Goal: Task Accomplishment & Management: Use online tool/utility

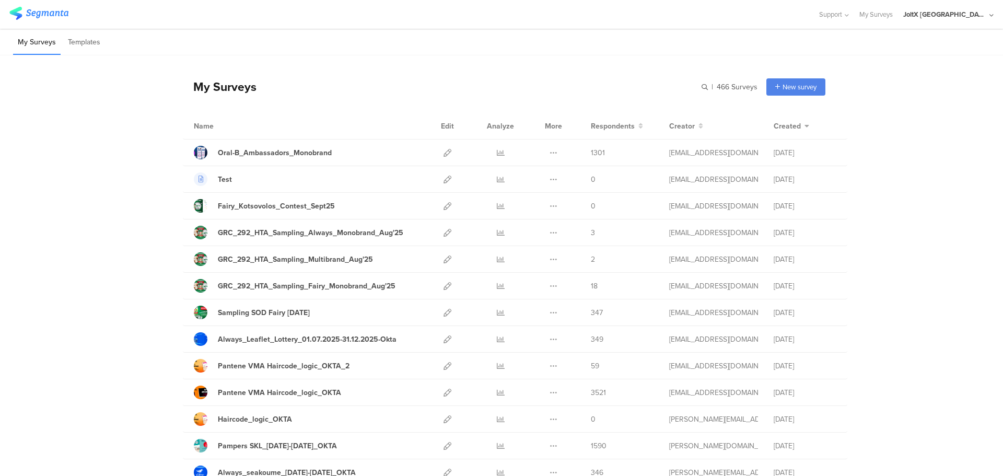
click at [693, 95] on div "My Surveys | 466 Surveys New survey Start from scratch Choose from templates" at bounding box center [504, 87] width 642 height 42
click at [698, 90] on div "My Surveys | 466 Surveys New survey Start from scratch Choose from templates" at bounding box center [504, 87] width 642 height 42
click at [702, 87] on input "text" at bounding box center [684, 86] width 146 height 17
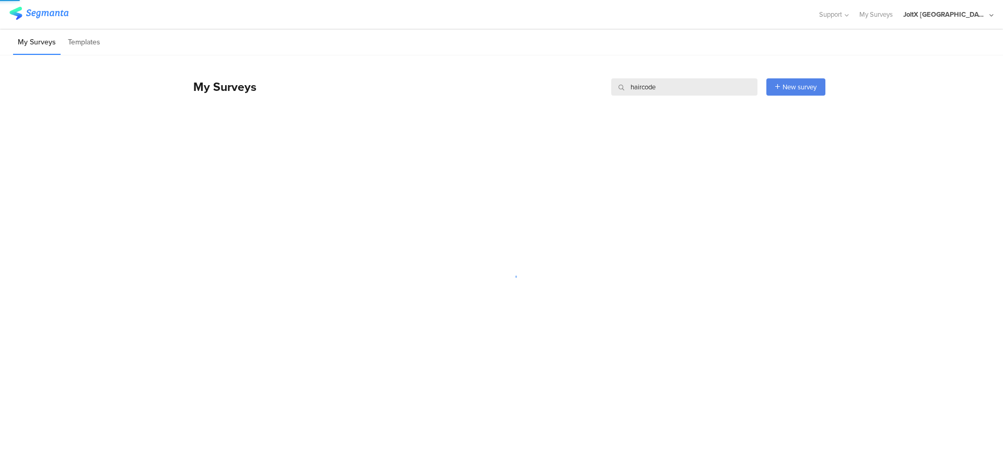
type input "haircode"
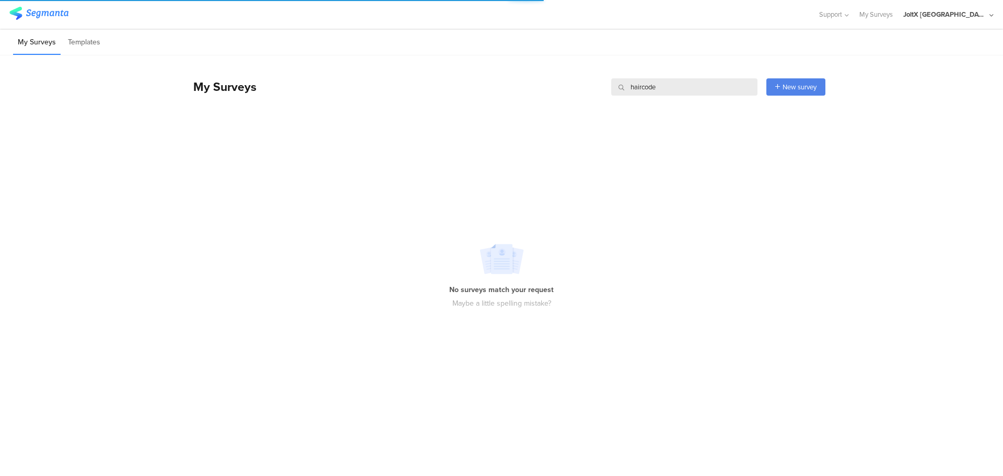
click at [658, 87] on input "haircode" at bounding box center [684, 86] width 146 height 17
type input "h"
type input "a"
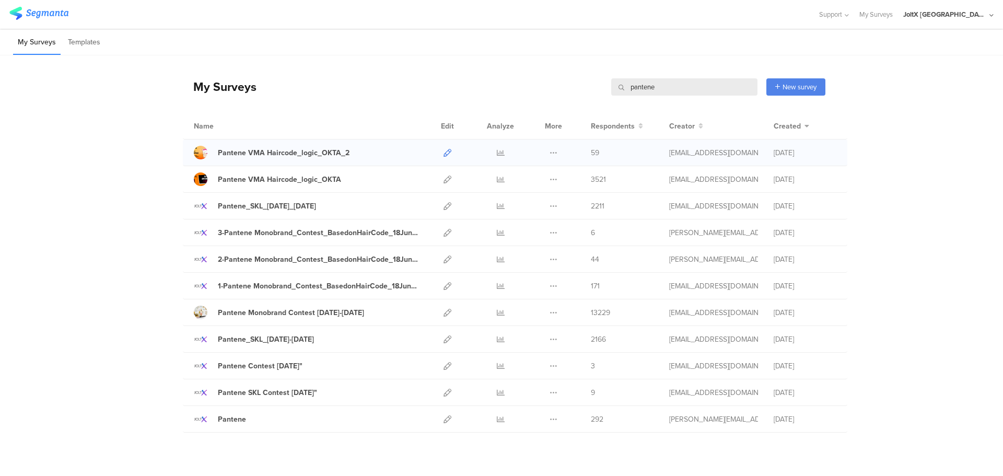
click at [443, 152] on icon at bounding box center [447, 153] width 8 height 8
click at [443, 180] on icon at bounding box center [447, 179] width 8 height 8
click at [681, 81] on input "pantene" at bounding box center [684, 86] width 146 height 17
type input "haircode"
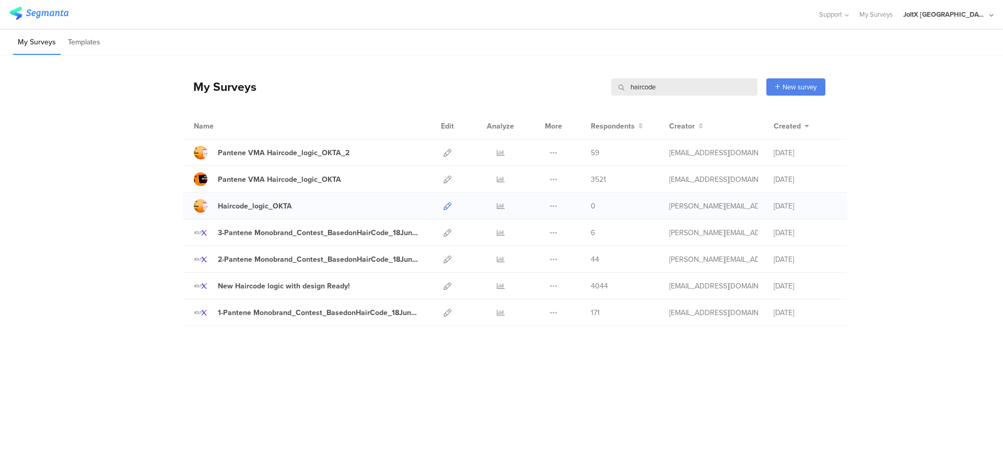
click at [445, 205] on icon at bounding box center [447, 206] width 8 height 8
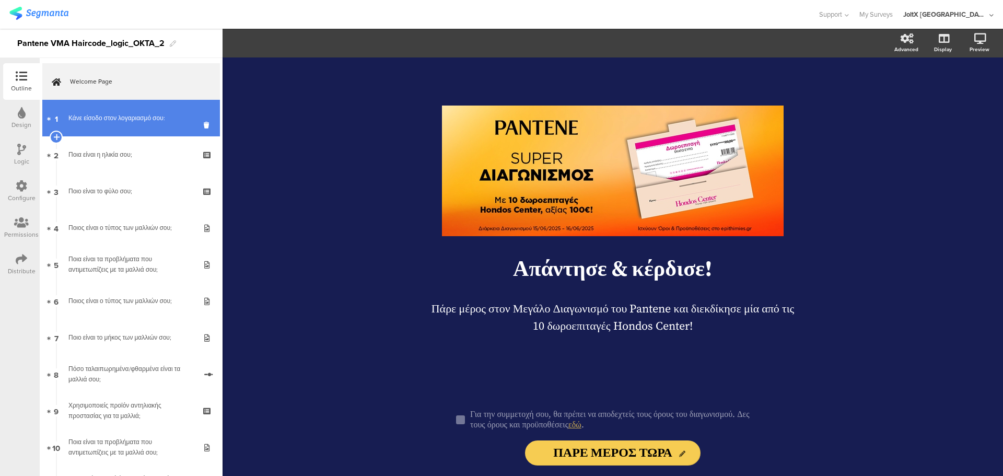
click at [103, 108] on link "1 Κάνε είσοδο στον λογαριασμό σου:" at bounding box center [131, 118] width 178 height 37
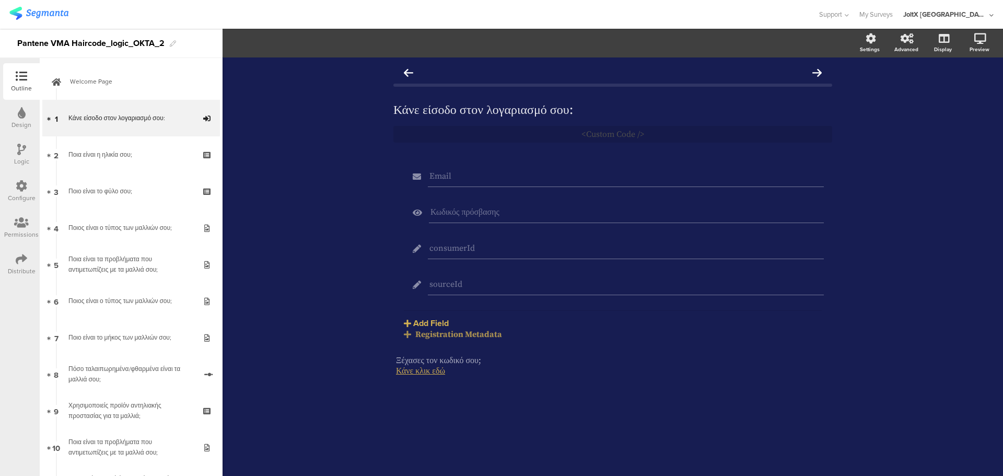
click at [454, 338] on div "Registration Metadata" at bounding box center [613, 334] width 418 height 10
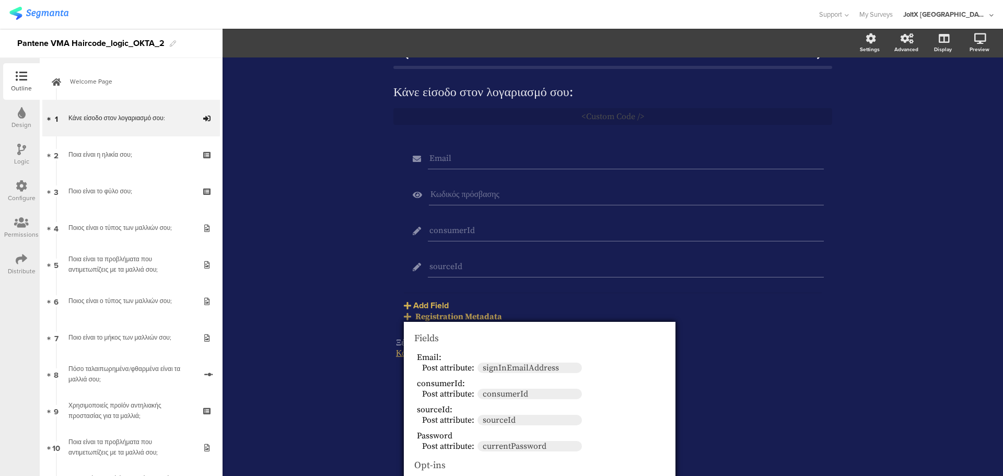
scroll to position [34, 0]
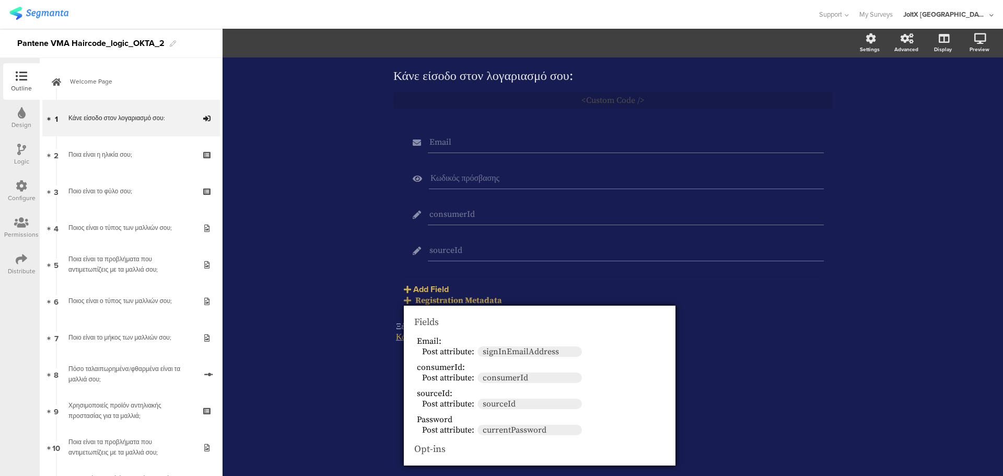
click at [26, 162] on div "Logic" at bounding box center [21, 161] width 15 height 9
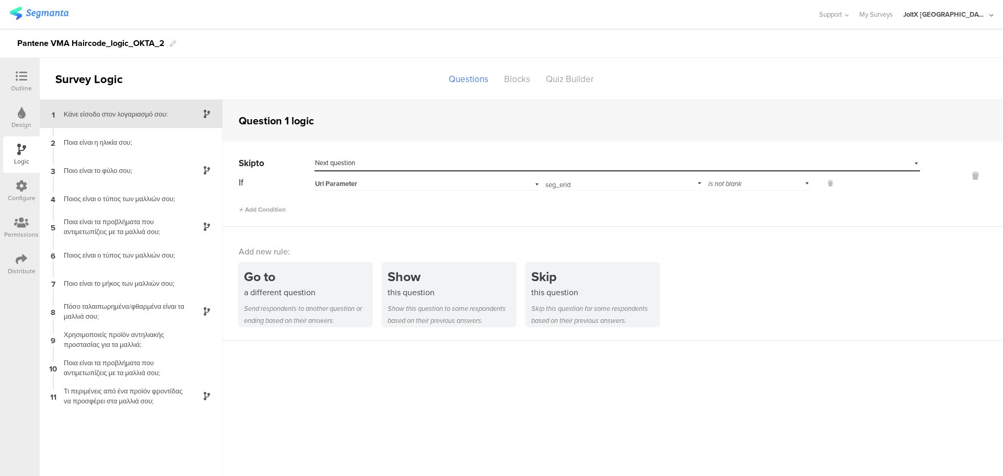
click at [26, 191] on icon at bounding box center [21, 185] width 11 height 11
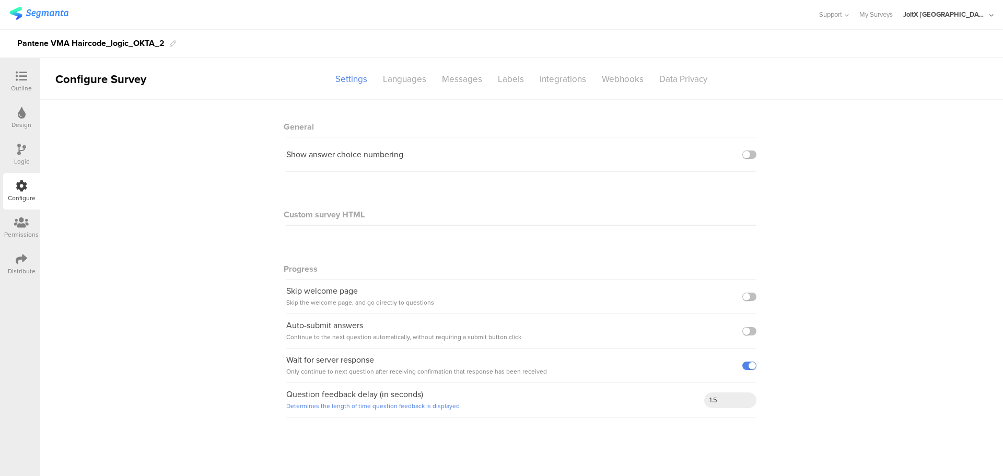
click at [17, 156] on div at bounding box center [21, 150] width 9 height 13
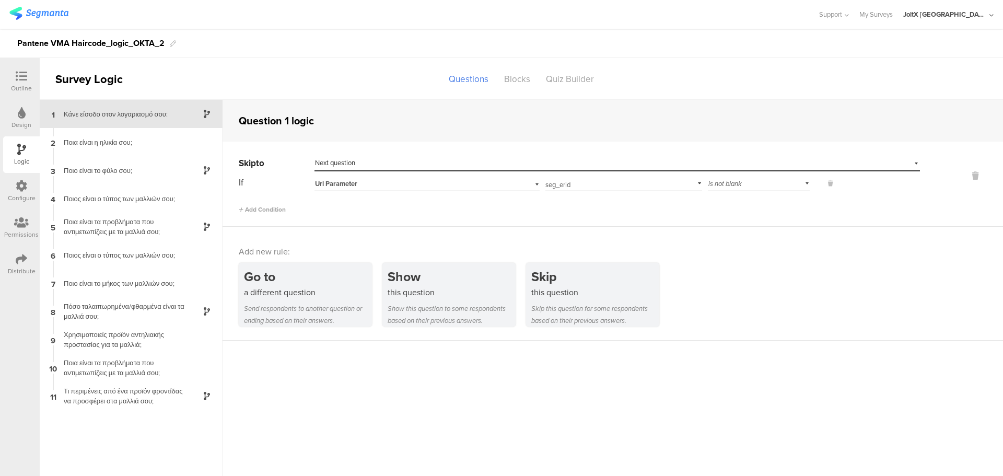
click at [22, 115] on icon at bounding box center [22, 112] width 8 height 11
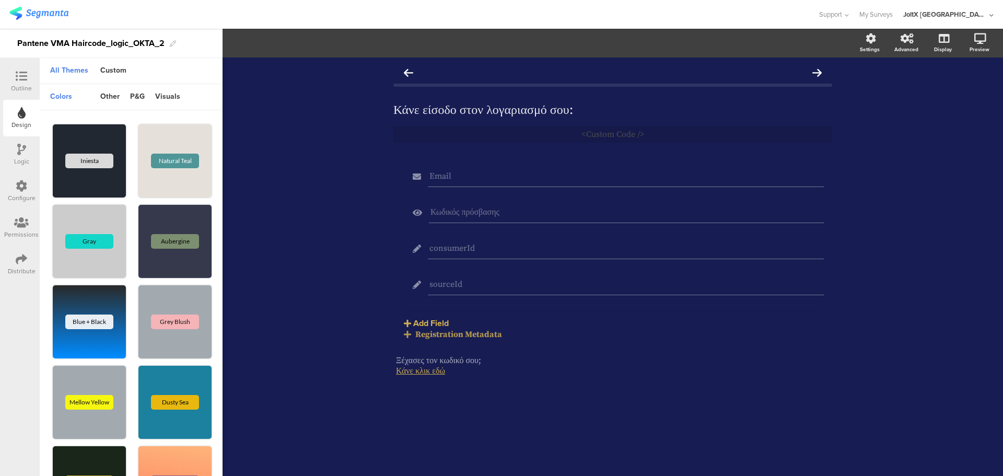
click at [27, 86] on div "Outline" at bounding box center [21, 88] width 21 height 9
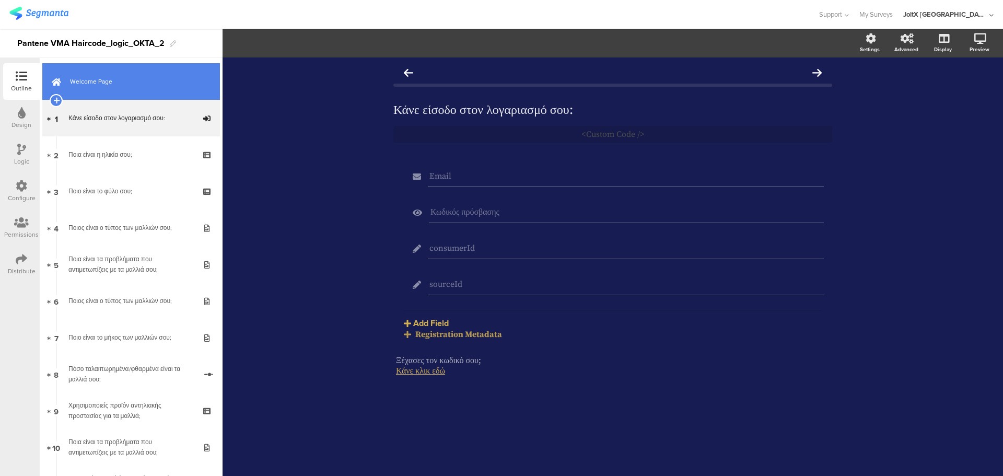
click at [121, 85] on span "Welcome Page" at bounding box center [137, 81] width 134 height 10
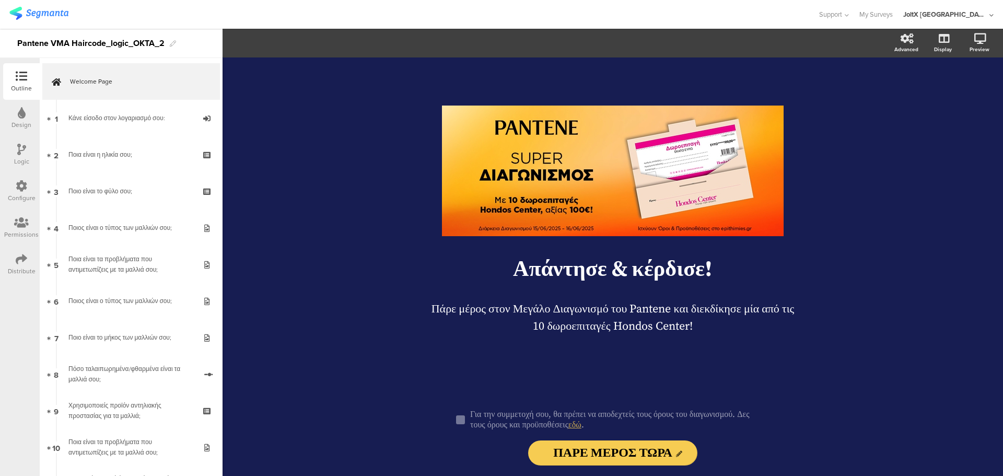
click at [30, 261] on div "Distribute" at bounding box center [21, 264] width 37 height 37
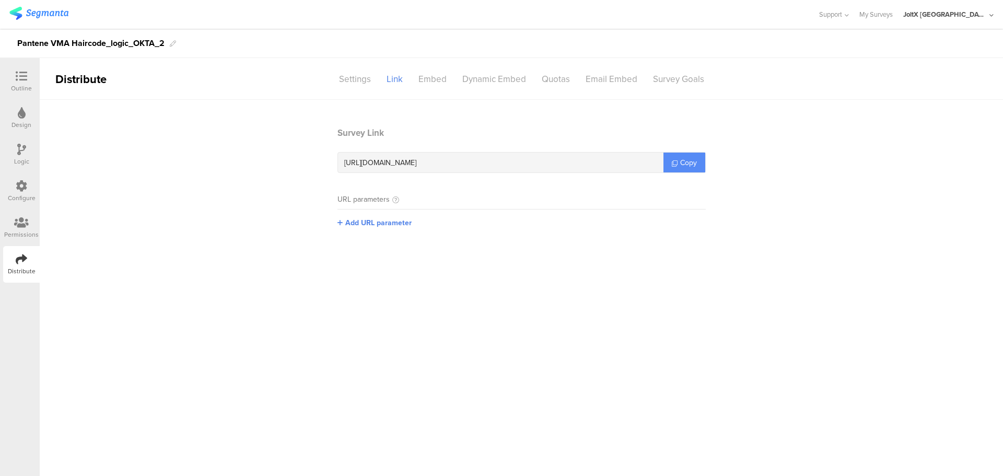
click at [689, 166] on span "Copy" at bounding box center [688, 162] width 17 height 11
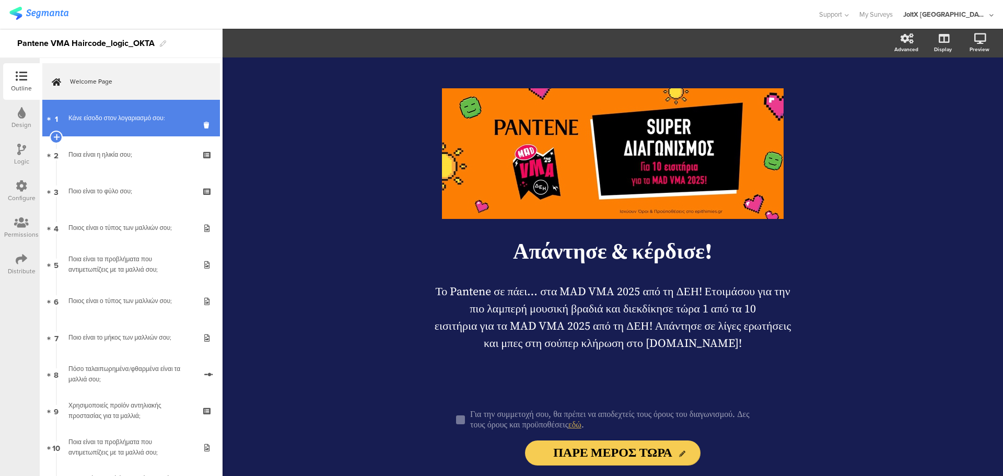
click at [115, 123] on div "Κάνε είσοδο στον λογαριασμό σου:" at bounding box center [130, 118] width 125 height 10
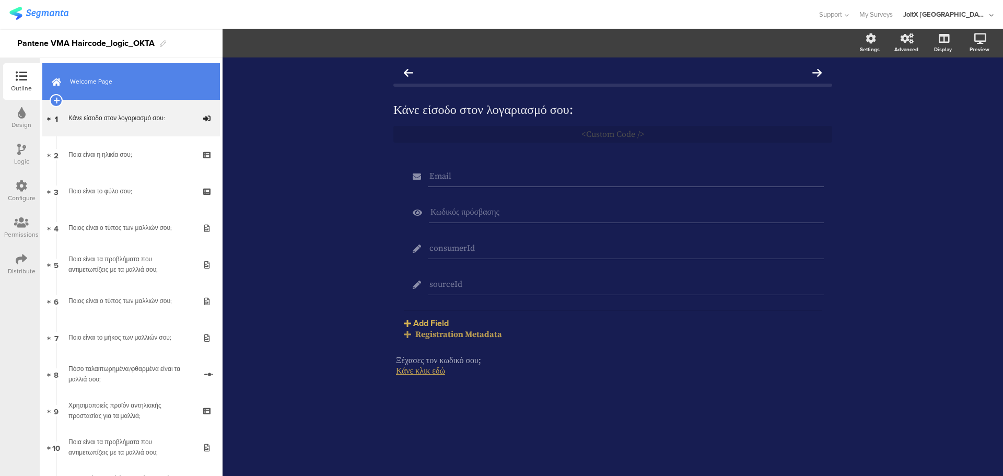
click at [131, 84] on span "Welcome Page" at bounding box center [137, 81] width 134 height 10
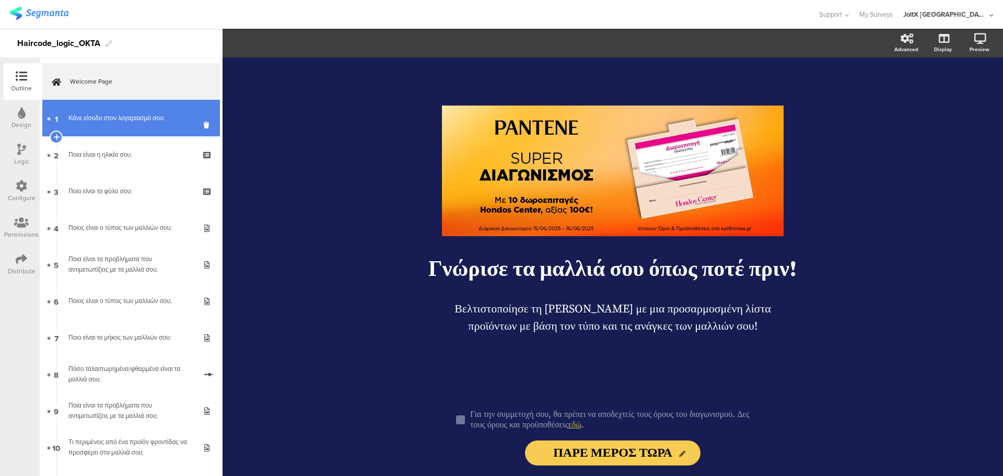
click at [126, 116] on div "Κάνε είσοδο στον λογαριασμό σου:" at bounding box center [130, 118] width 125 height 10
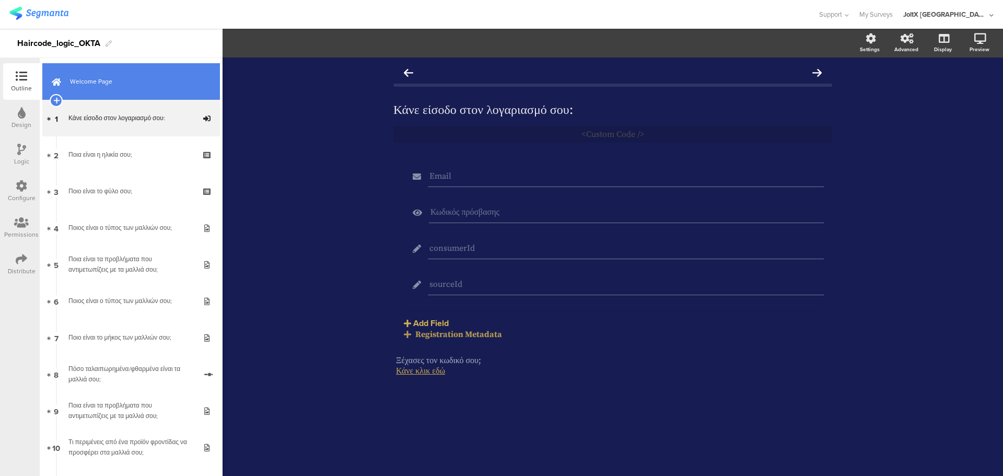
click at [133, 88] on link "Welcome Page" at bounding box center [131, 81] width 178 height 37
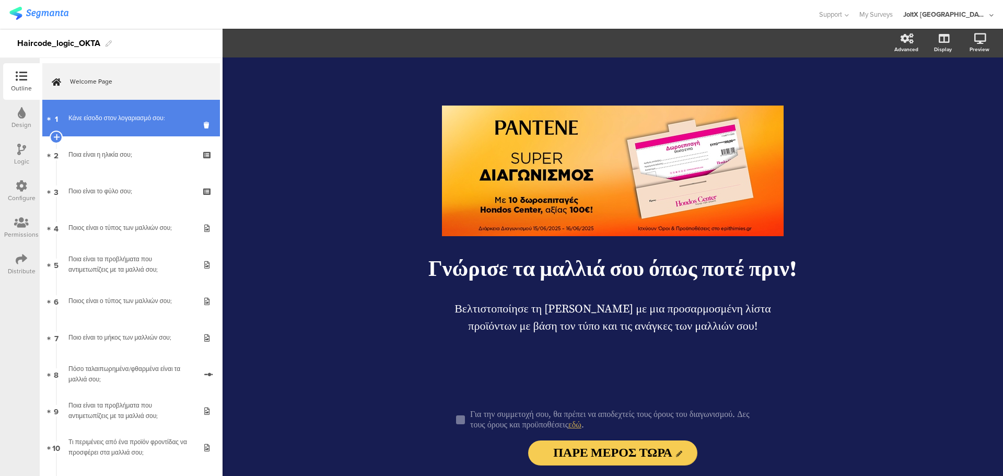
click at [137, 123] on link "1 Κάνε είσοδο στον λογαριασμό σου:" at bounding box center [131, 118] width 178 height 37
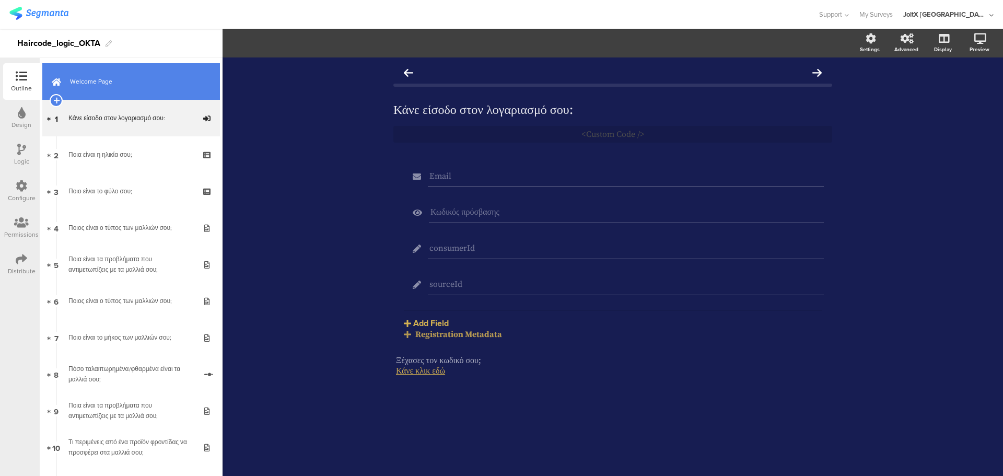
click at [135, 90] on link "Welcome Page" at bounding box center [131, 81] width 178 height 37
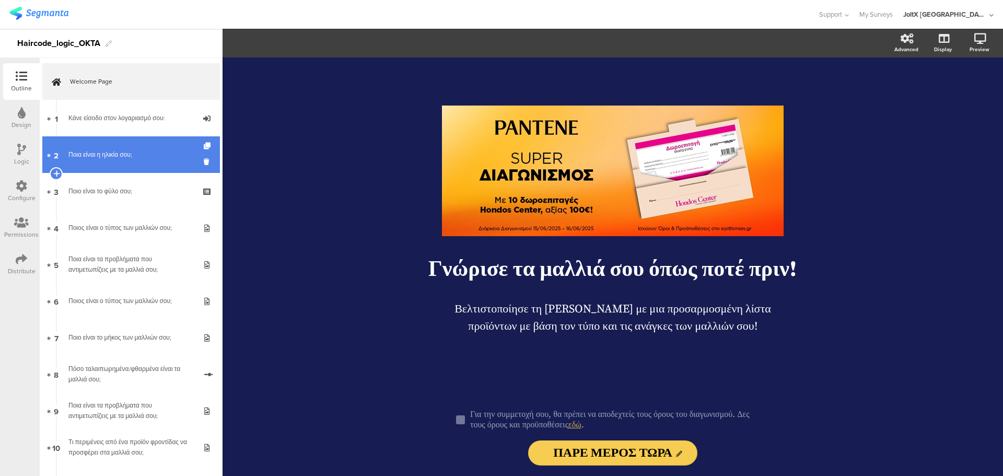
click at [132, 142] on link "2 Ποια είναι η ηλικία σου;" at bounding box center [131, 154] width 178 height 37
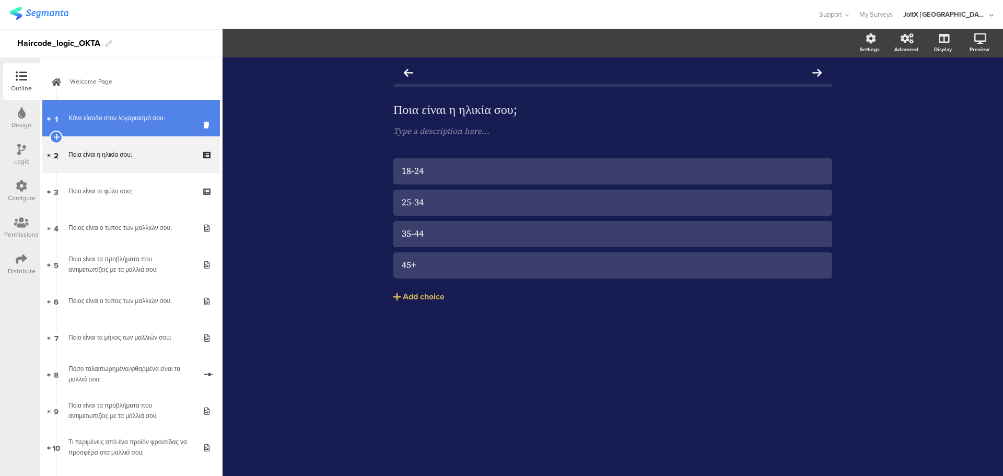
click at [137, 124] on link "1 Κάνε είσοδο στον λογαριασμό σου:" at bounding box center [131, 118] width 178 height 37
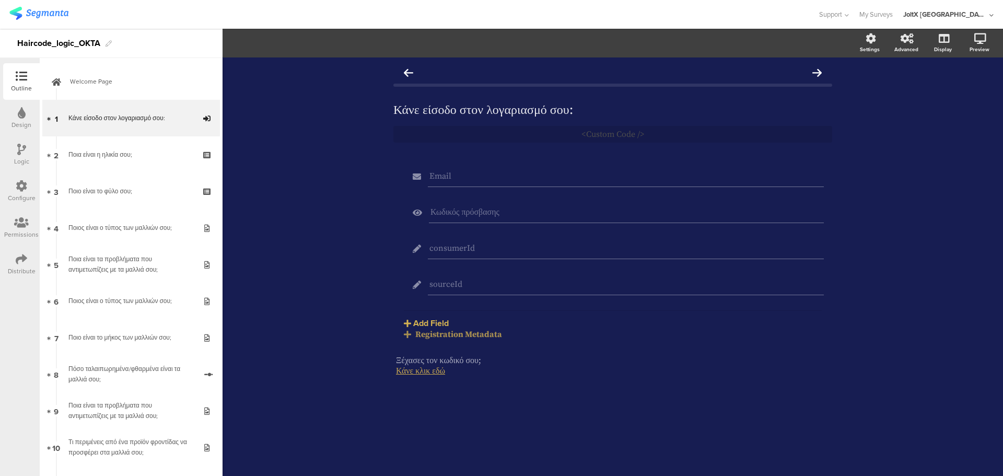
click at [430, 334] on div "Registration Metadata" at bounding box center [613, 334] width 418 height 10
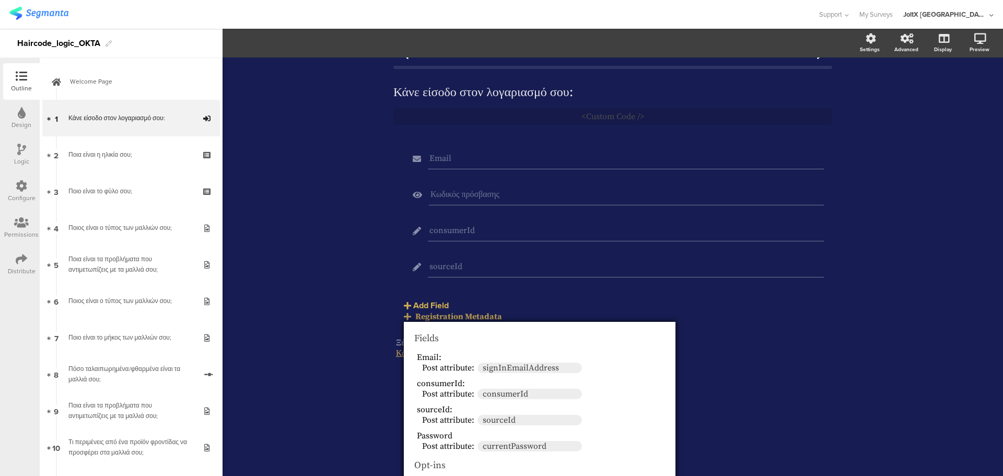
scroll to position [34, 0]
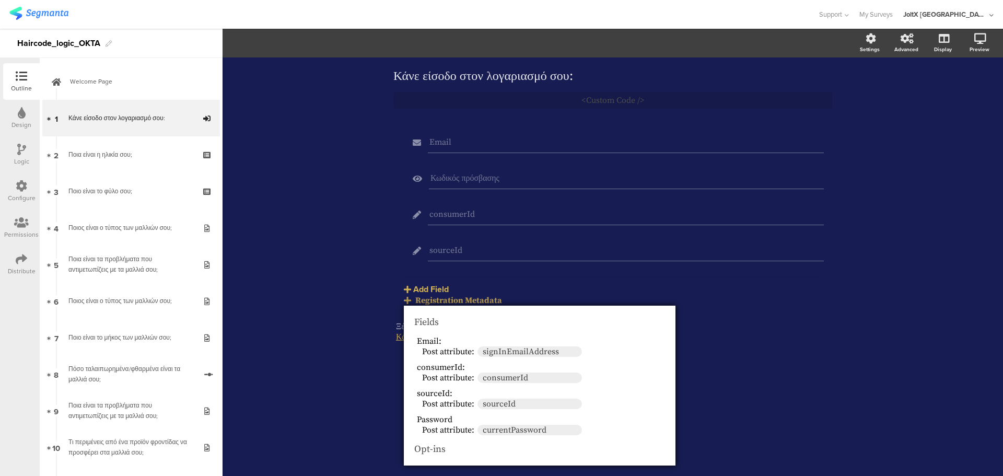
click at [340, 308] on div "Κάνε είσοδο στον λογαριασμό σου: Κάνε είσοδο στον λογαριασμό σου: <Custom Code …" at bounding box center [612, 266] width 780 height 418
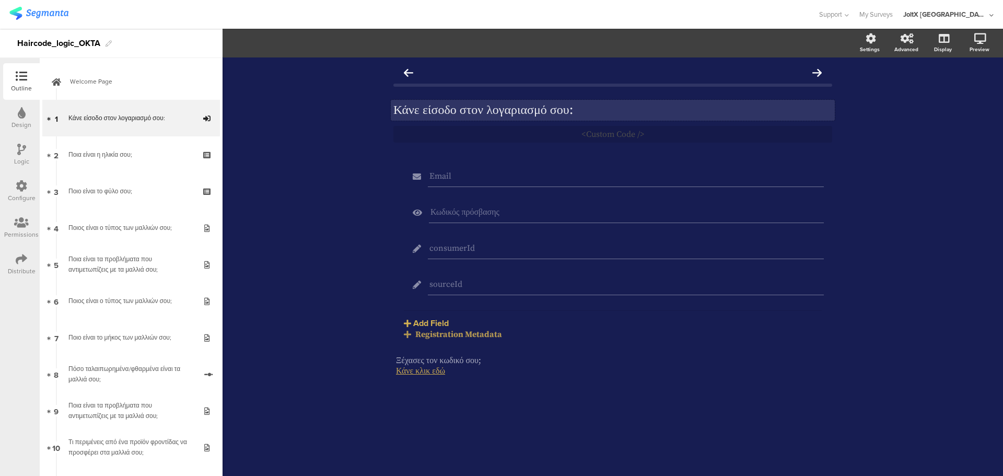
scroll to position [0, 0]
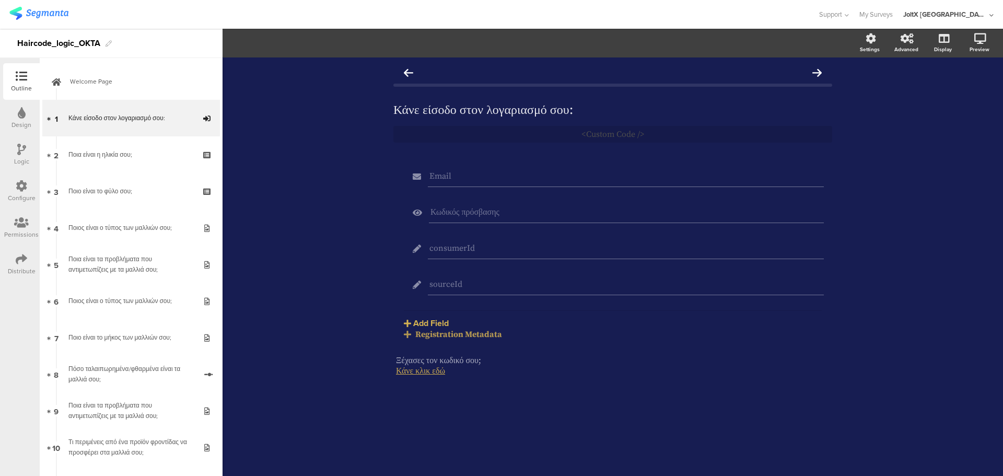
click at [23, 190] on icon at bounding box center [21, 185] width 11 height 11
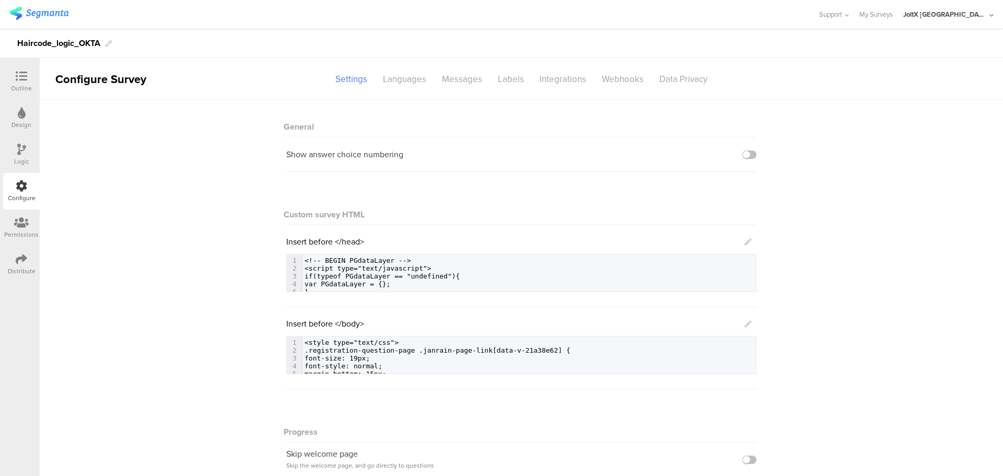
click at [27, 157] on div "Logic" at bounding box center [21, 161] width 15 height 9
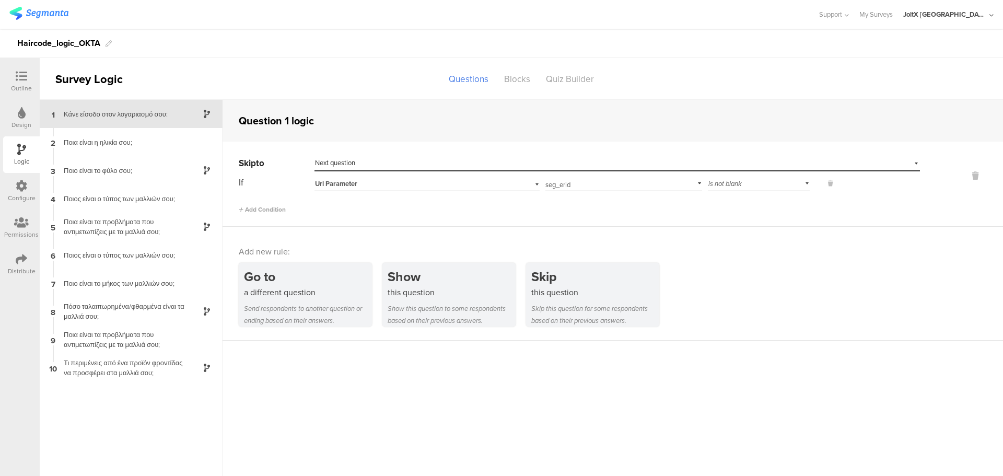
click at [22, 251] on div "Distribute" at bounding box center [21, 264] width 37 height 37
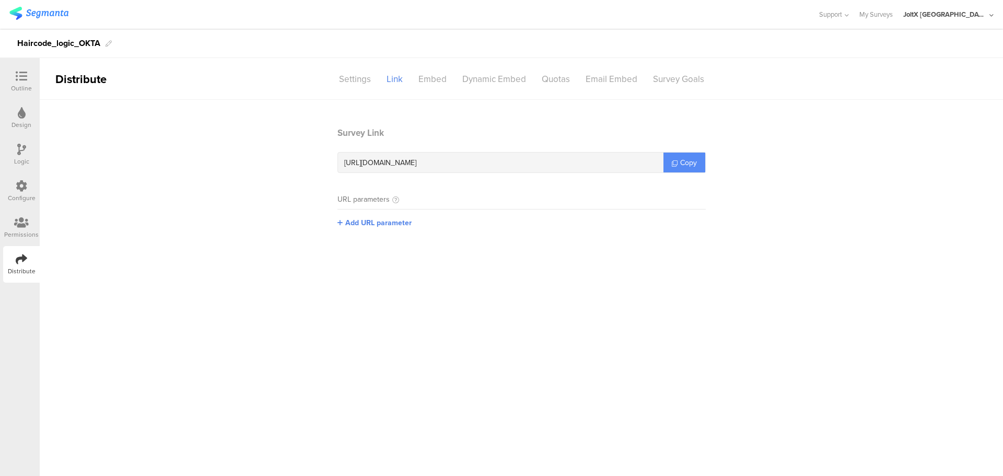
click at [673, 172] on link "Copy" at bounding box center [684, 162] width 42 height 20
click at [680, 164] on span "Copy" at bounding box center [688, 162] width 17 height 11
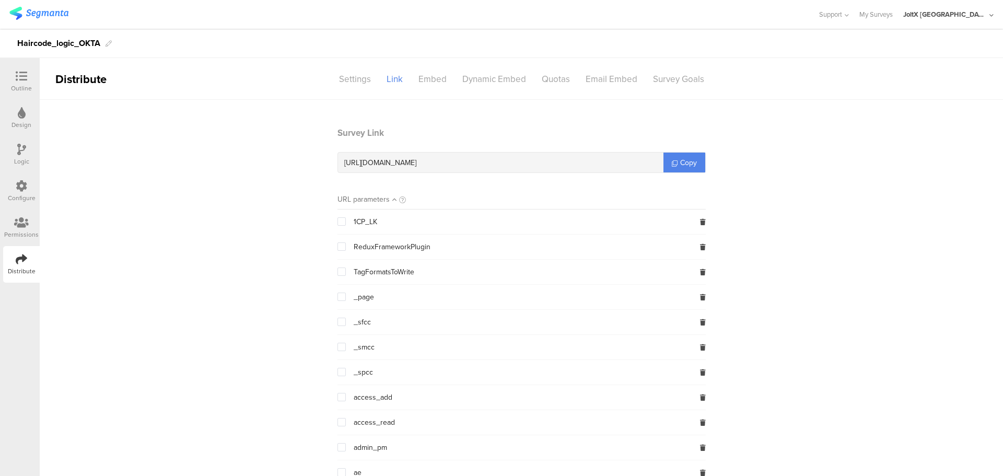
drag, startPoint x: 672, startPoint y: 159, endPoint x: 610, endPoint y: 180, distance: 65.4
click at [672, 159] on link "Copy" at bounding box center [684, 162] width 42 height 20
click at [18, 81] on icon at bounding box center [21, 75] width 11 height 11
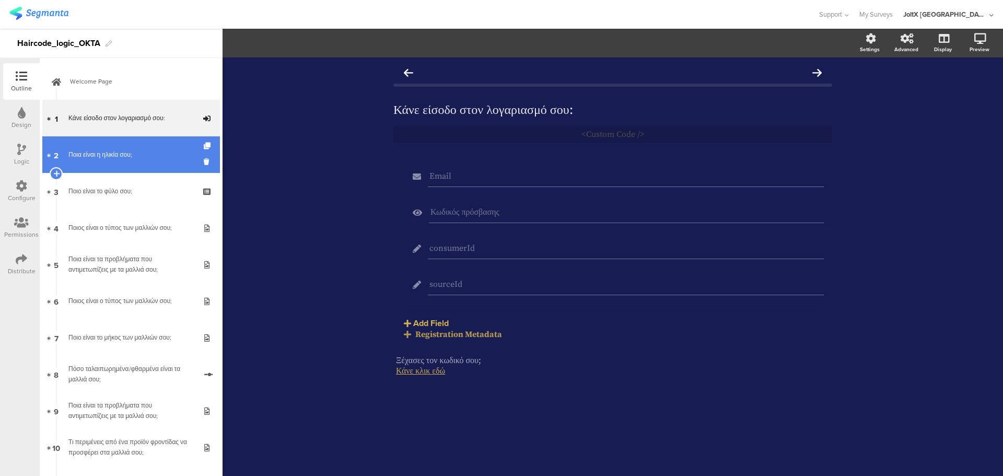
click at [103, 163] on link "2 Ποια είναι η ηλικία σου;" at bounding box center [131, 154] width 178 height 37
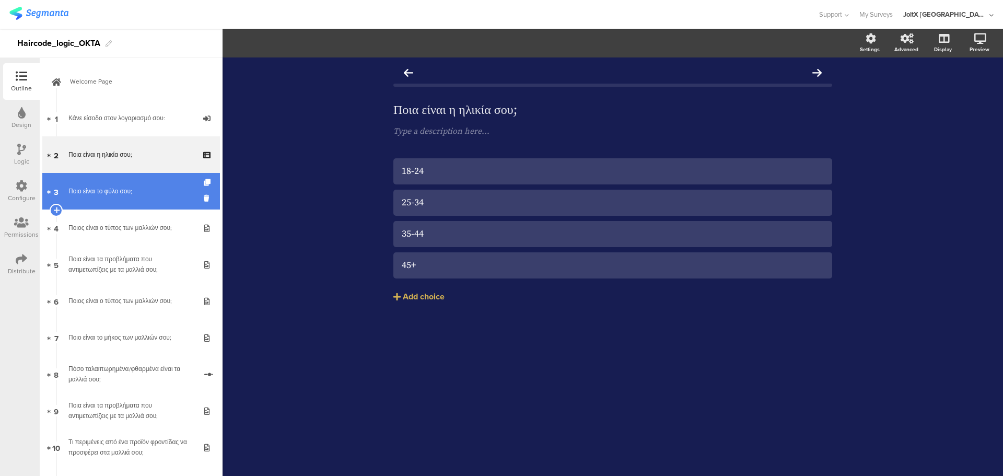
click at [112, 198] on link "3 Ποιο είναι το φύλο σου;" at bounding box center [131, 191] width 178 height 37
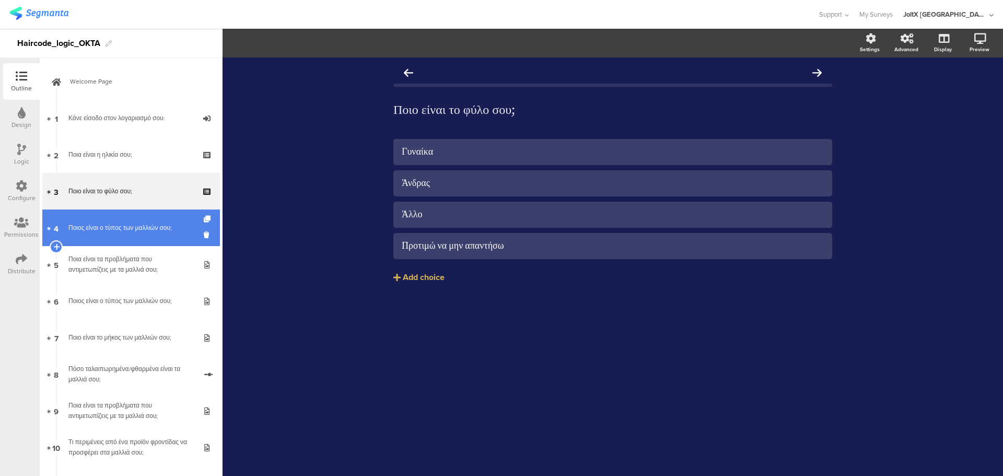
click at [113, 230] on div "Ποιος είναι ο τύπος των μαλλιών σου;" at bounding box center [130, 227] width 125 height 10
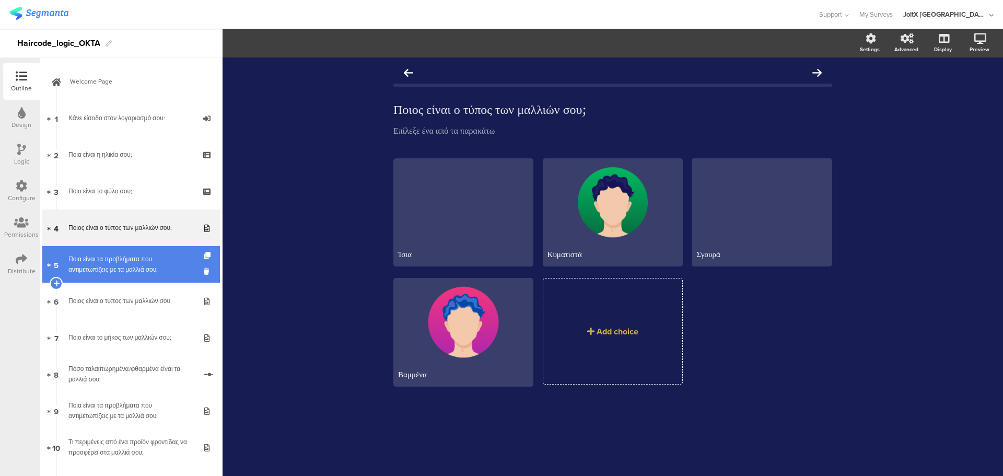
click at [121, 274] on div "Ποια είναι τα προβλήματα που αντιμετωπίζεις με τα μαλλιά σου;" at bounding box center [130, 264] width 125 height 21
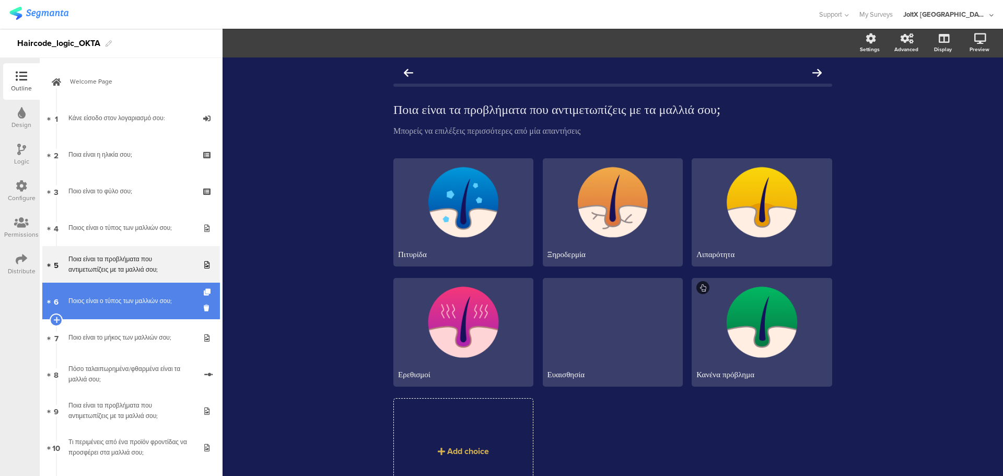
click at [126, 309] on link "6 Ποιος είναι ο τύπος των μαλλιών σου;" at bounding box center [131, 300] width 178 height 37
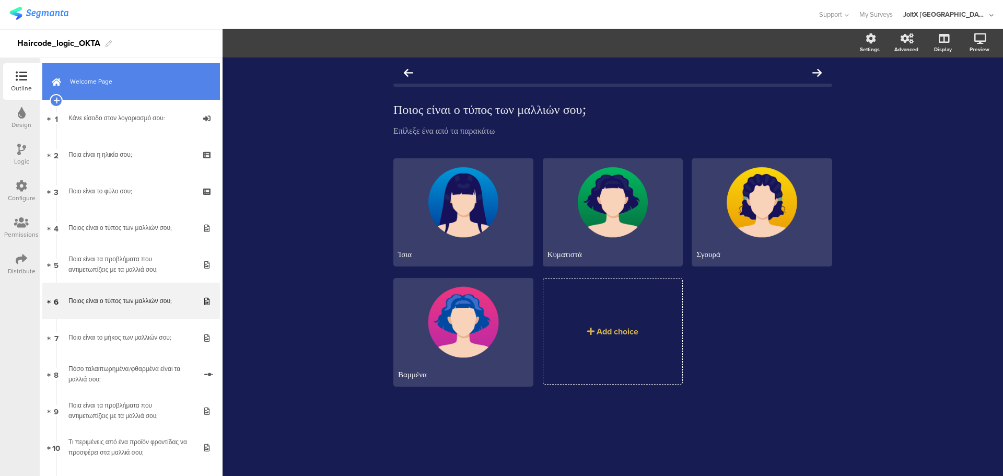
click at [94, 92] on link "Welcome Page" at bounding box center [131, 81] width 178 height 37
